Goal: Transaction & Acquisition: Purchase product/service

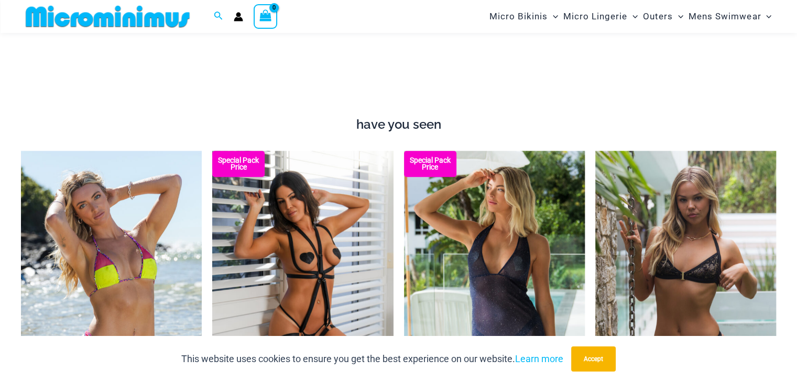
scroll to position [882, 0]
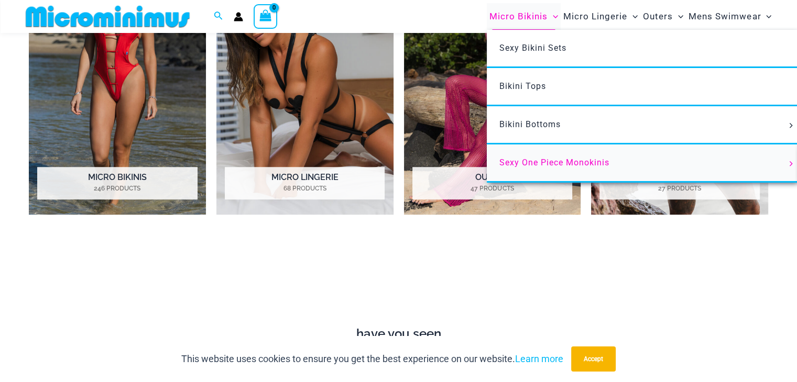
click at [551, 157] on link "Sexy One Piece Monokinis" at bounding box center [643, 164] width 312 height 38
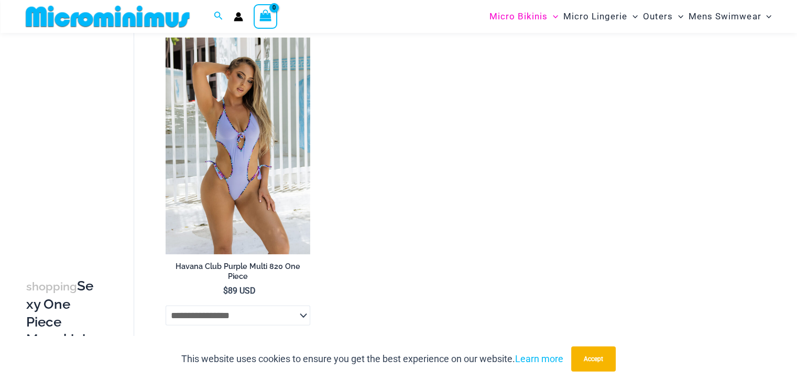
scroll to position [2349, 0]
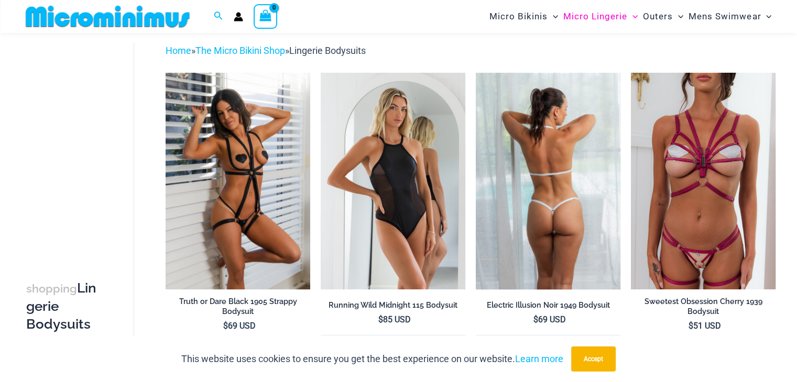
scroll to position [44, 0]
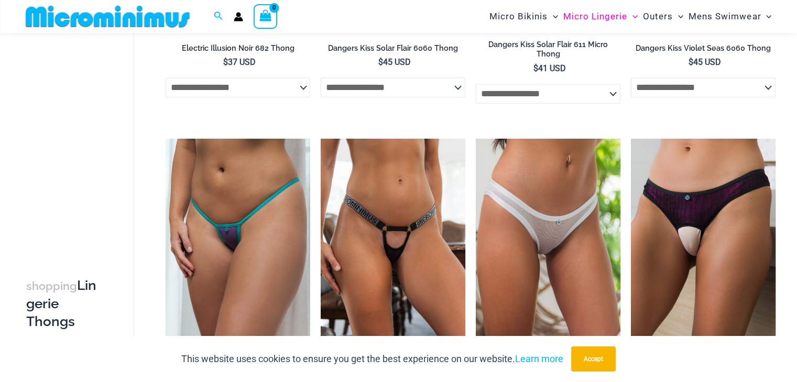
scroll to position [511, 0]
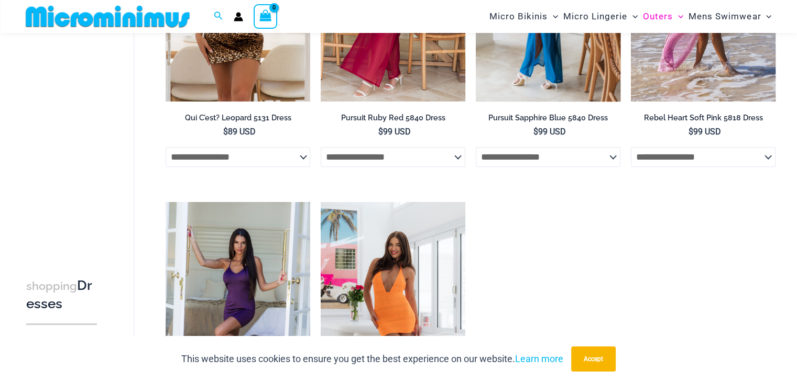
scroll to position [725, 0]
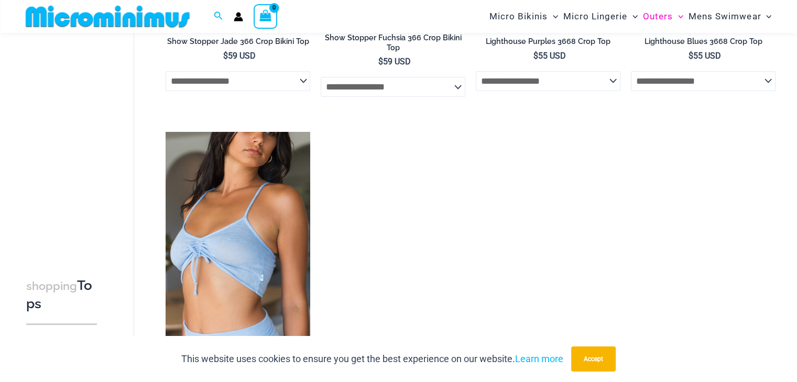
scroll to position [305, 0]
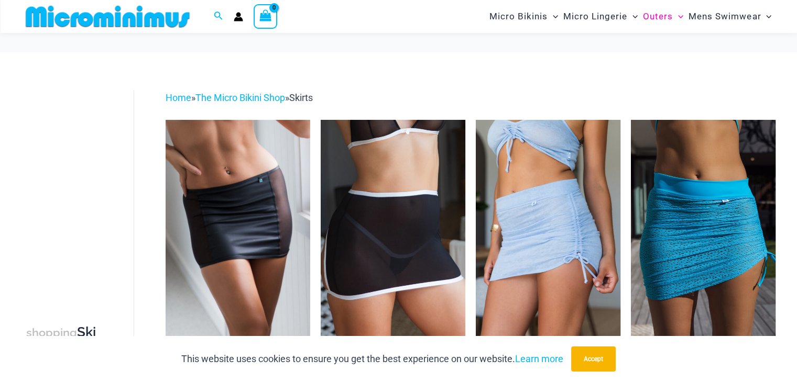
scroll to position [336, 0]
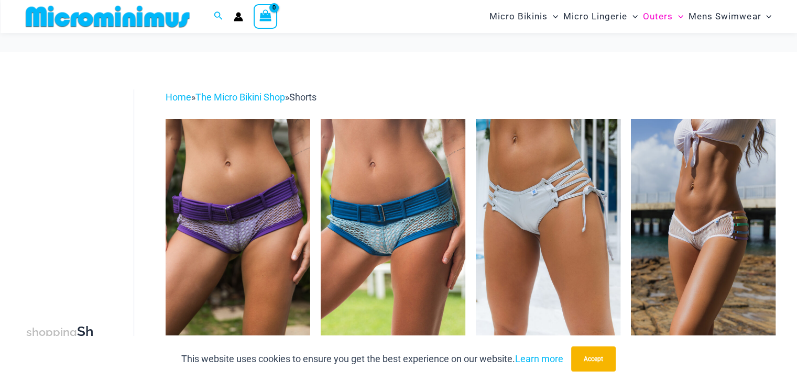
scroll to position [305, 0]
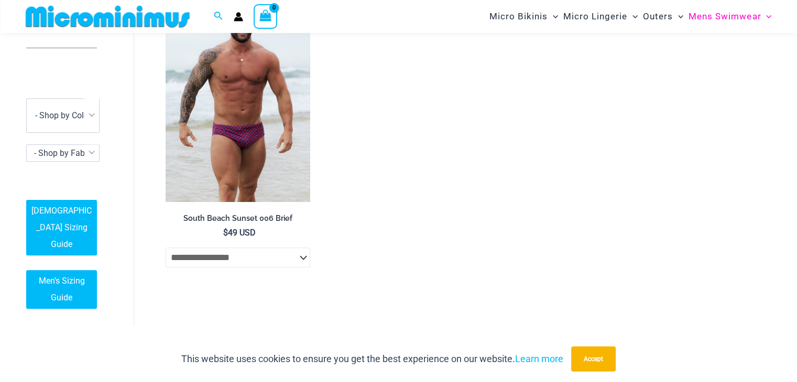
scroll to position [882, 0]
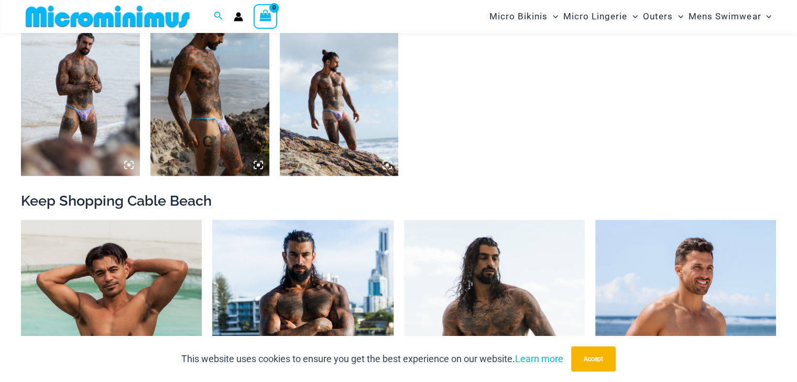
scroll to position [776, 0]
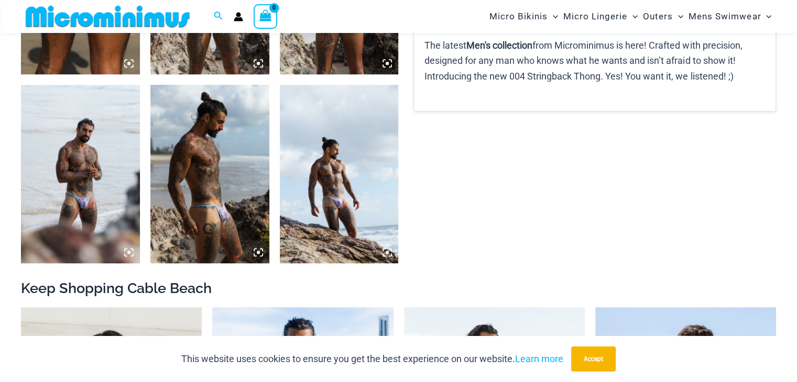
click at [207, 174] on img at bounding box center [209, 174] width 119 height 178
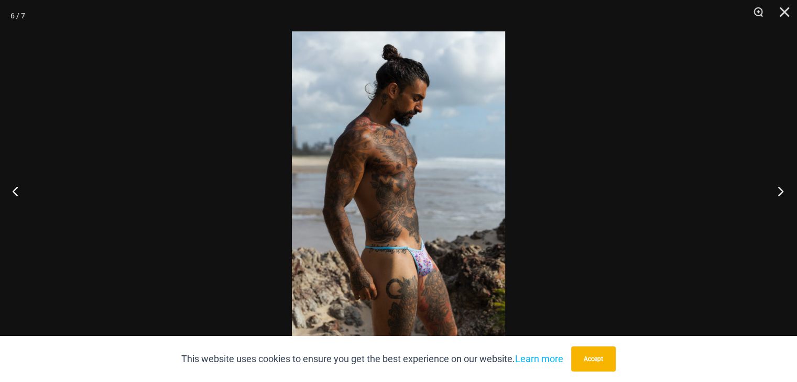
click at [784, 187] on button "Next" at bounding box center [777, 191] width 39 height 52
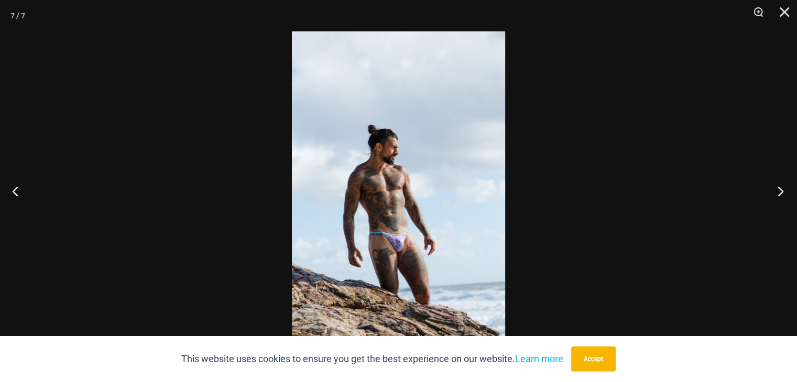
click at [784, 187] on button "Next" at bounding box center [777, 191] width 39 height 52
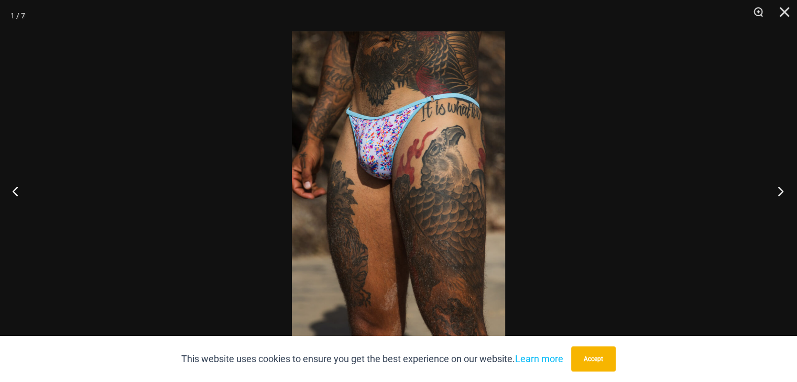
click at [784, 187] on button "Next" at bounding box center [777, 191] width 39 height 52
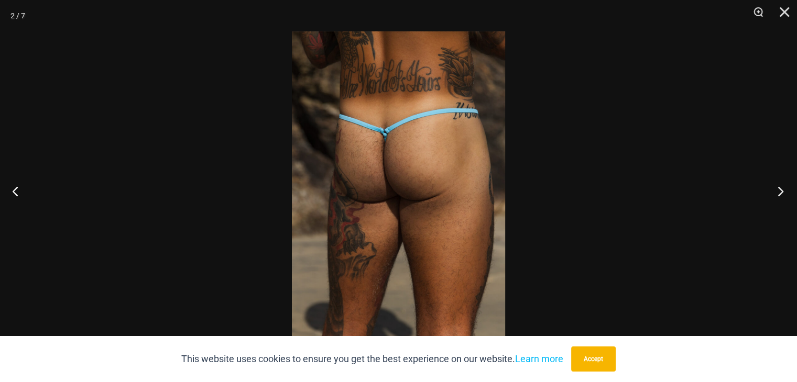
click at [784, 187] on button "Next" at bounding box center [777, 191] width 39 height 52
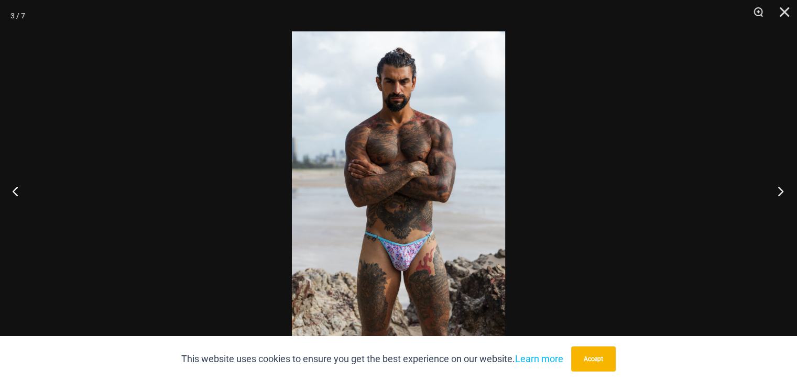
click at [784, 187] on button "Next" at bounding box center [777, 191] width 39 height 52
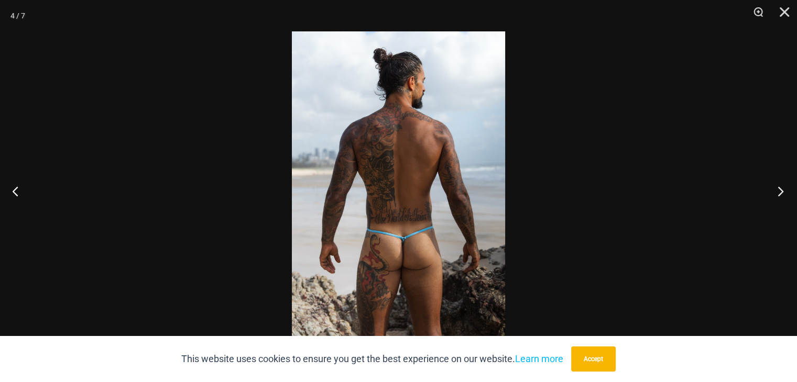
click at [784, 187] on button "Next" at bounding box center [777, 191] width 39 height 52
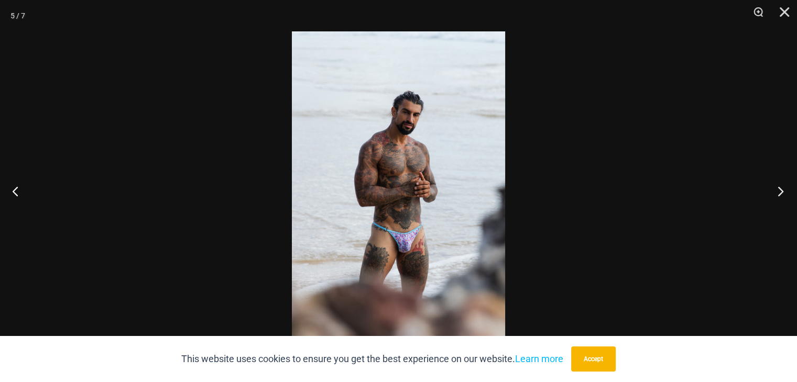
click at [784, 187] on button "Next" at bounding box center [777, 191] width 39 height 52
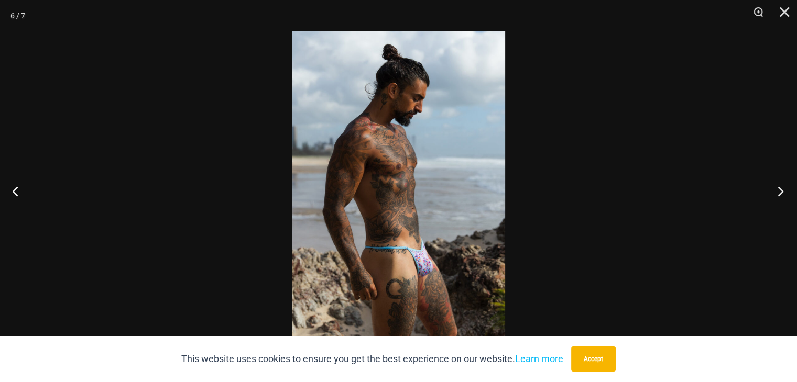
click at [784, 187] on button "Next" at bounding box center [777, 191] width 39 height 52
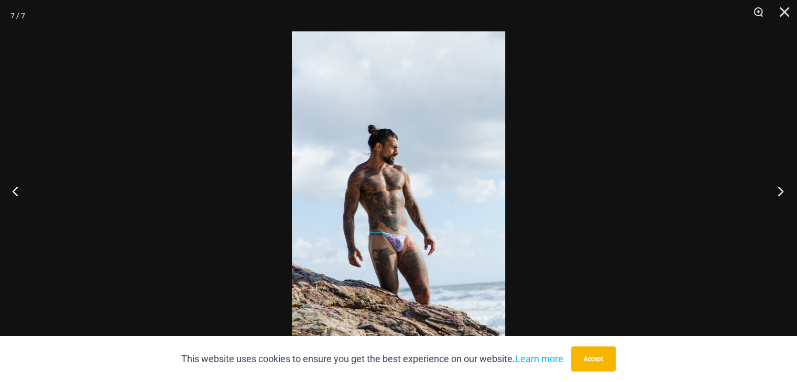
click at [784, 187] on button "Next" at bounding box center [777, 191] width 39 height 52
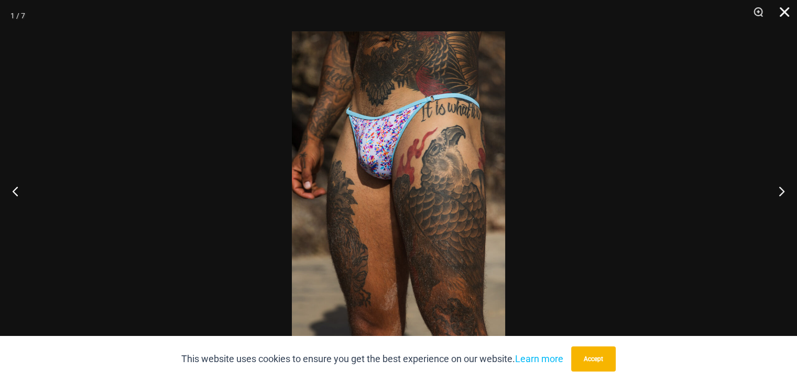
click at [786, 13] on button "Close" at bounding box center [780, 15] width 26 height 31
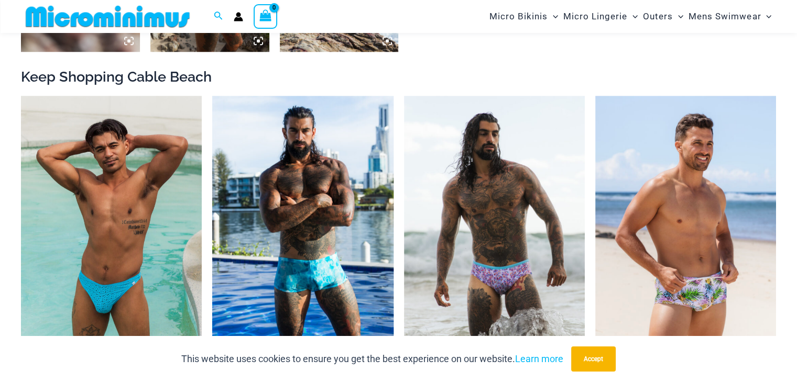
scroll to position [1143, 0]
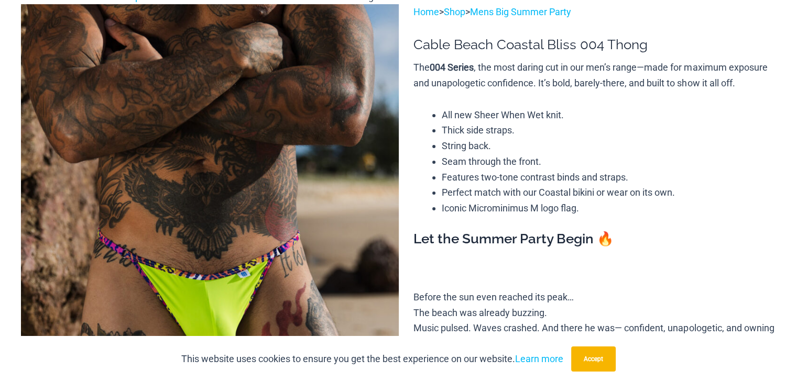
scroll to position [149, 0]
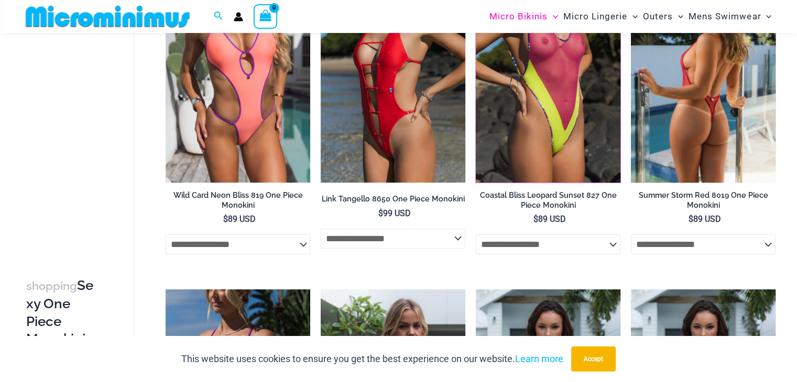
scroll to position [148, 0]
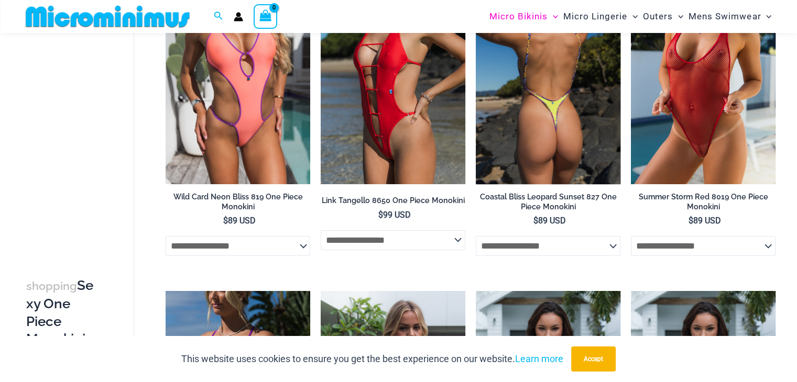
click at [561, 247] on select "**********" at bounding box center [548, 246] width 145 height 20
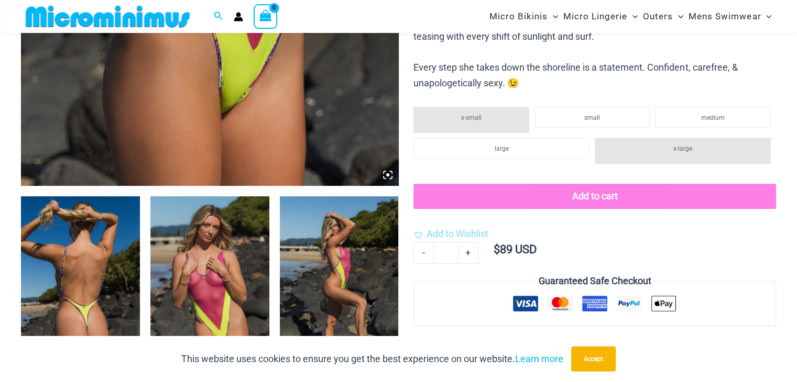
scroll to position [471, 0]
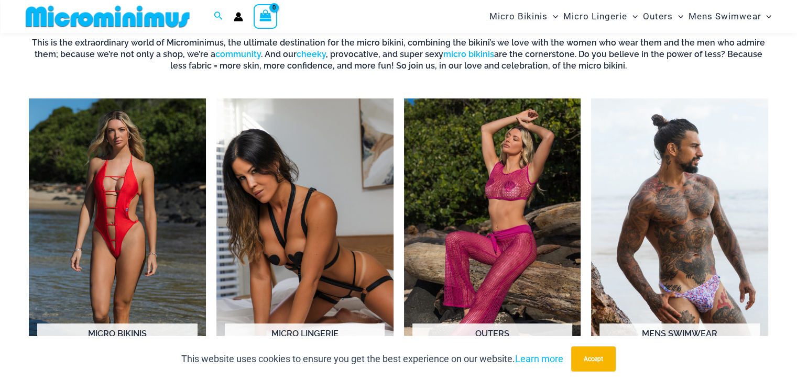
scroll to position [882, 0]
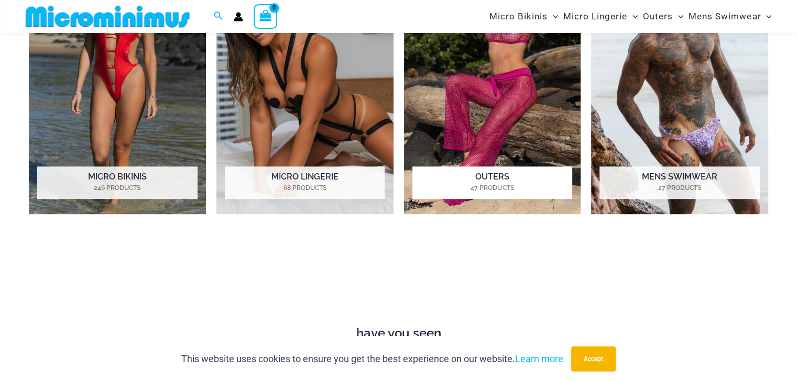
click at [490, 173] on h2 "Outers 47 Products" at bounding box center [492, 183] width 160 height 32
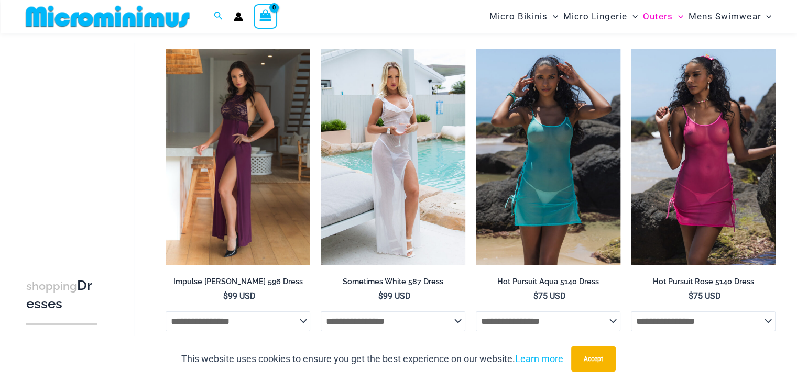
scroll to position [43, 0]
